Goal: Connect with others: Connect with others

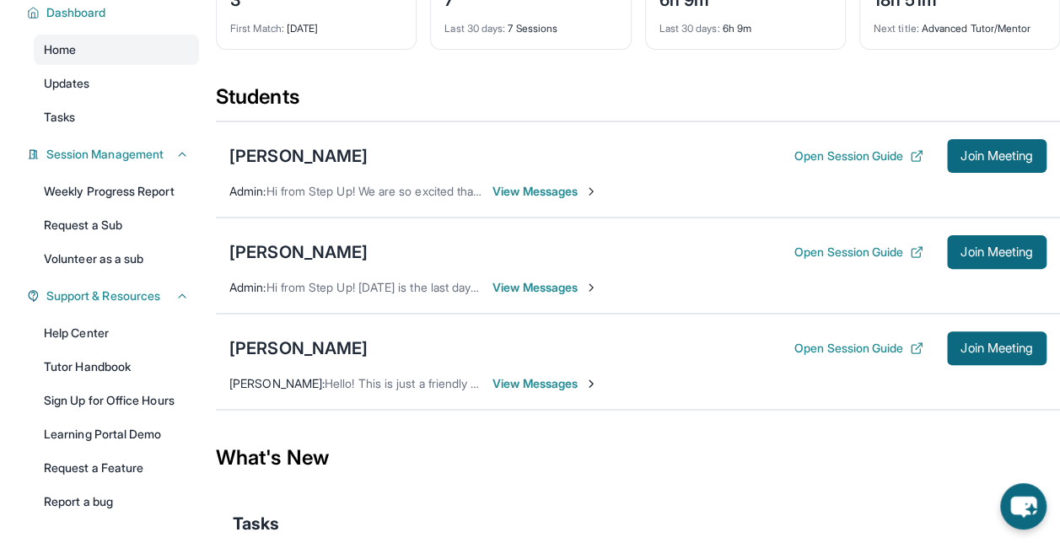
scroll to position [142, 0]
click at [288, 338] on div "[PERSON_NAME]" at bounding box center [298, 348] width 138 height 24
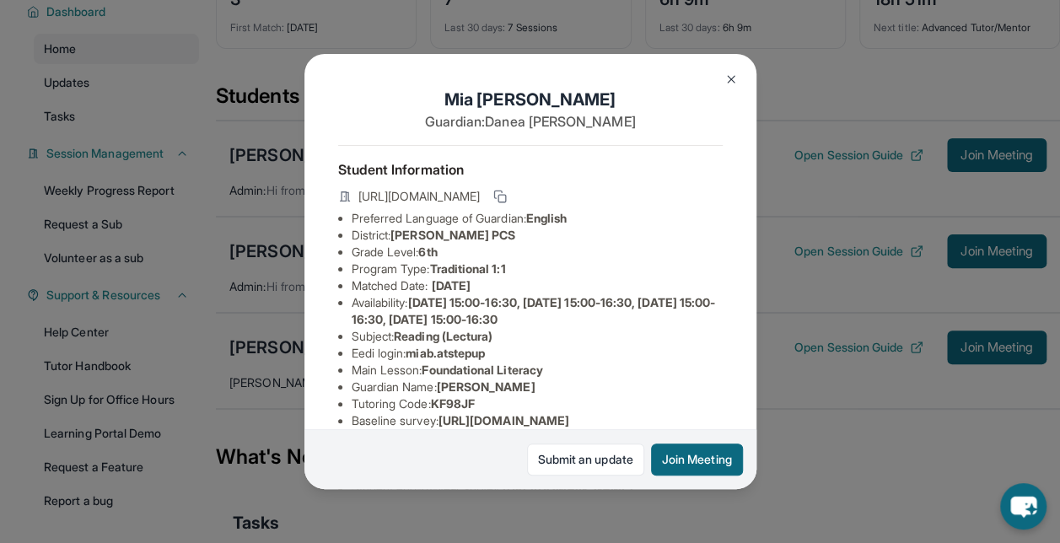
click at [700, 192] on div "https://student-portal.stepuptutoring.org/student/KF98JF" at bounding box center [530, 198] width 384 height 24
click at [507, 202] on icon at bounding box center [499, 196] width 13 height 13
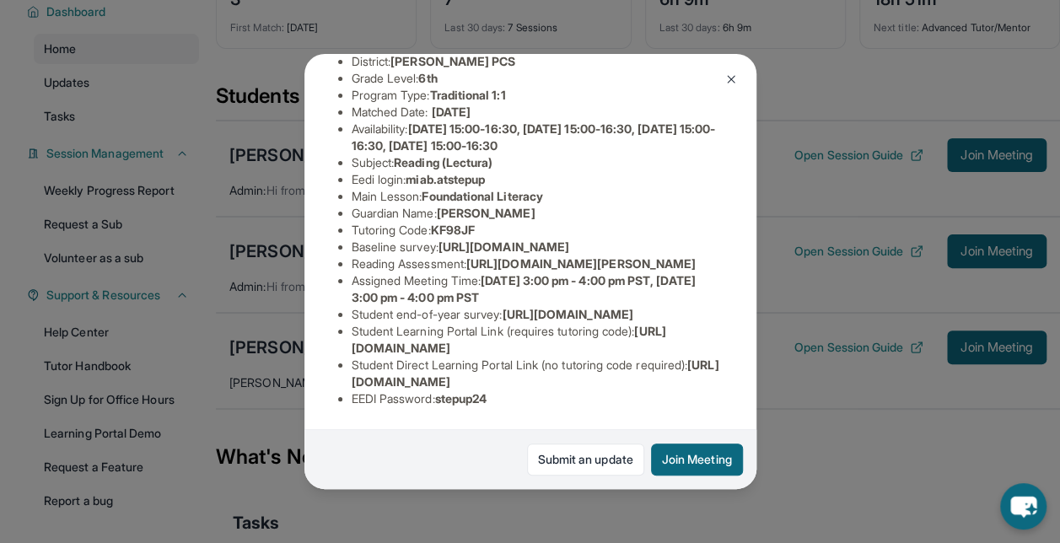
scroll to position [351, 0]
click at [734, 75] on img at bounding box center [730, 79] width 13 height 13
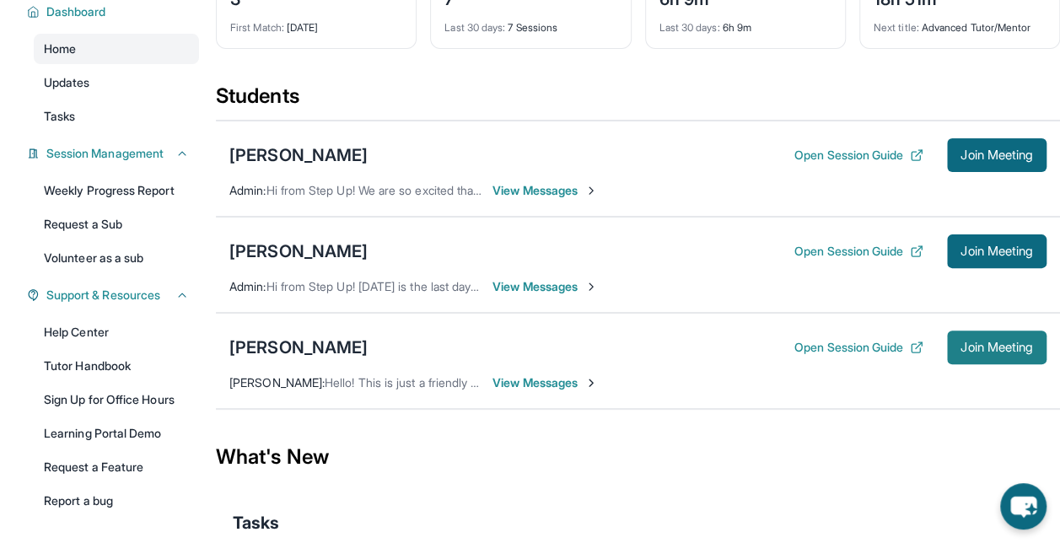
click at [983, 342] on span "Join Meeting" at bounding box center [996, 347] width 73 height 10
